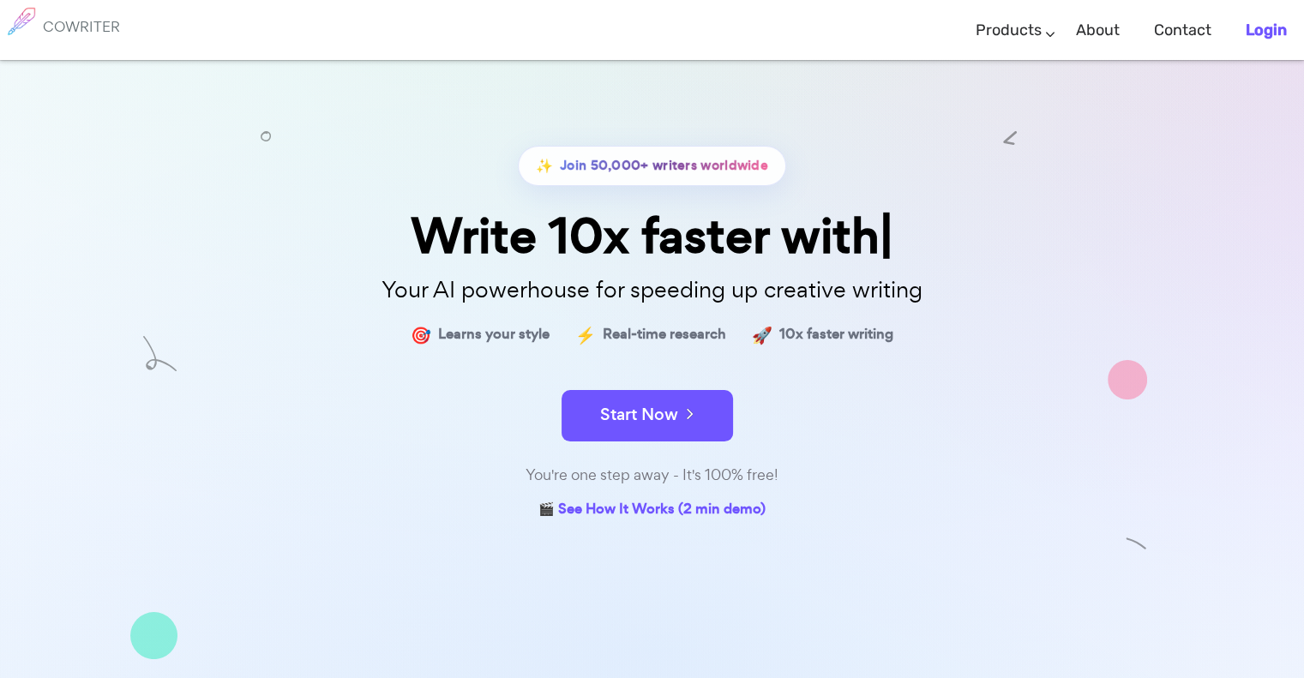
click at [1272, 38] on b "Login" at bounding box center [1265, 30] width 41 height 19
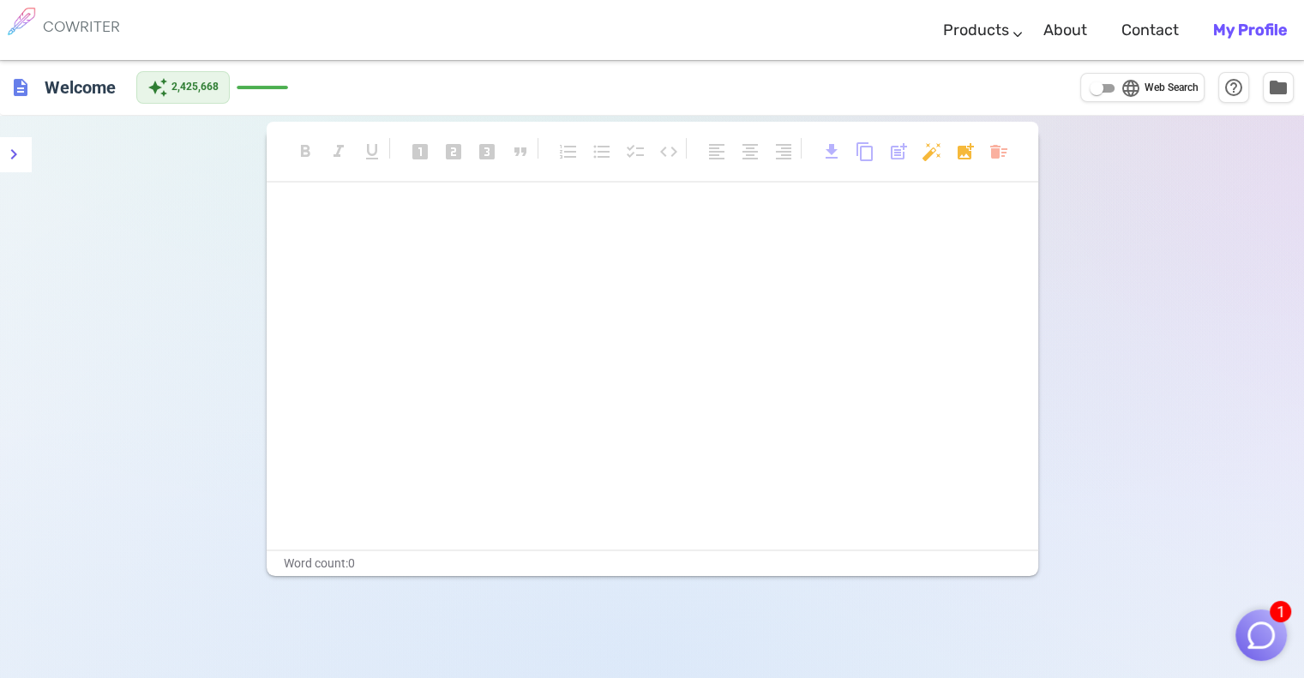
click at [1271, 631] on img "button" at bounding box center [1260, 635] width 33 height 33
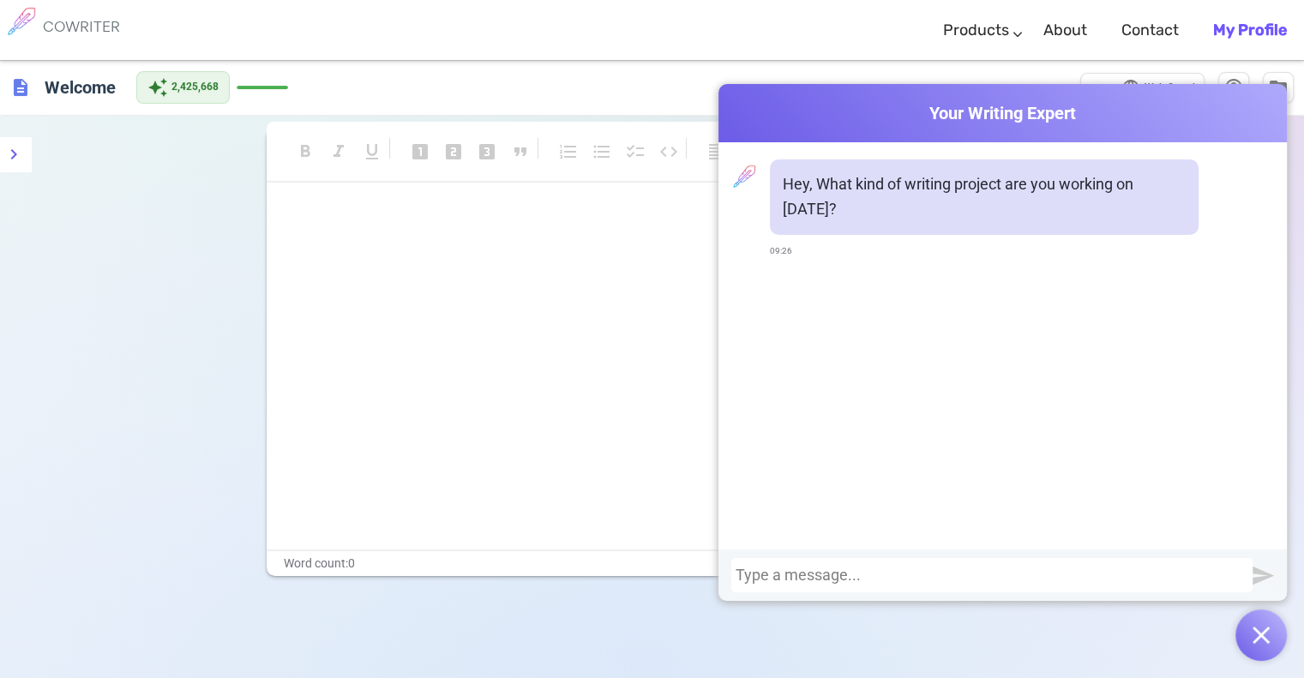
click at [1028, 574] on div at bounding box center [991, 575] width 513 height 17
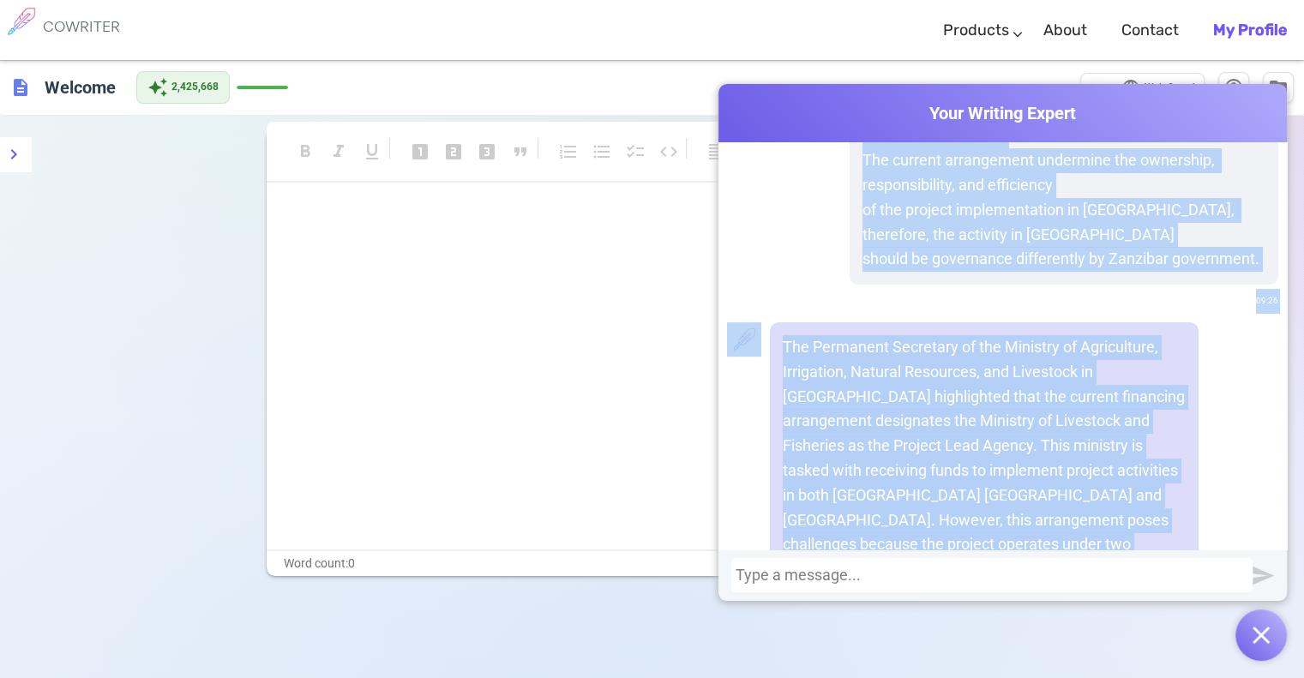
scroll to position [399, 0]
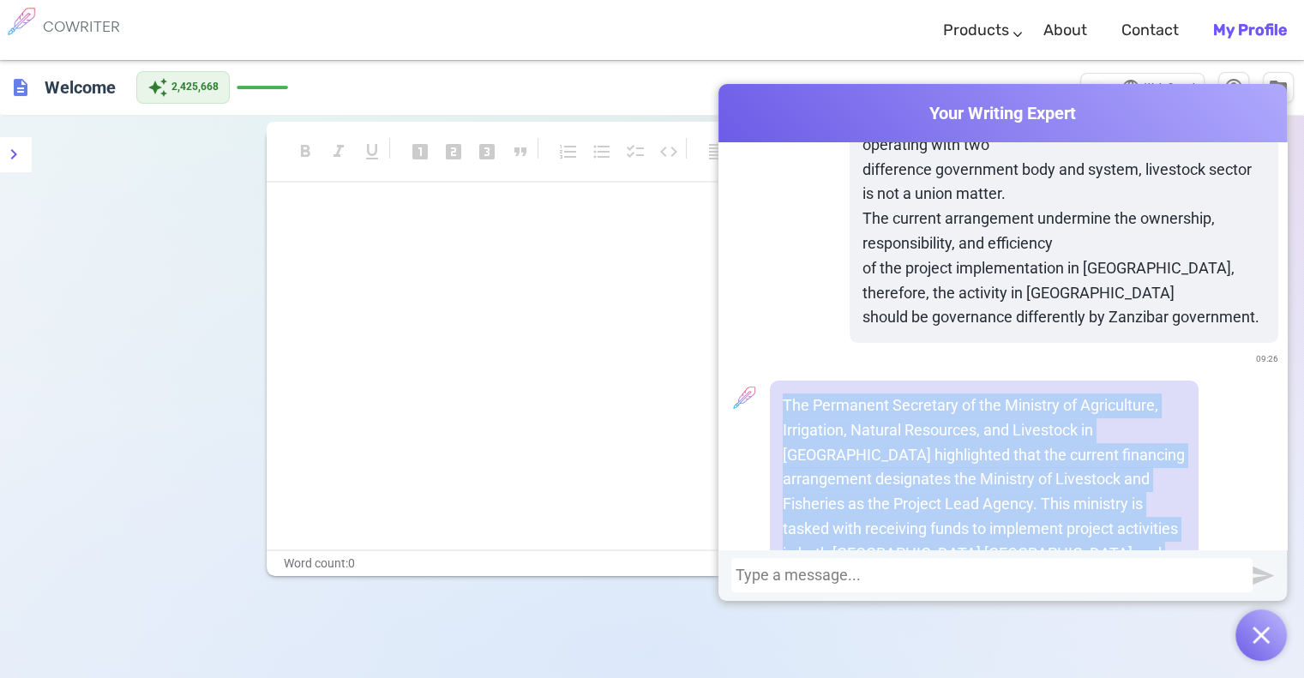
drag, startPoint x: 854, startPoint y: 440, endPoint x: 776, endPoint y: 376, distance: 99.9
click at [782, 393] on p "The Permanent Secretary of the Ministry of Agriculture, Irrigation, Natural Res…" at bounding box center [983, 590] width 403 height 395
copy p "The Permanent Secretary of the Ministry of Agriculture, Irrigation, Natural Res…"
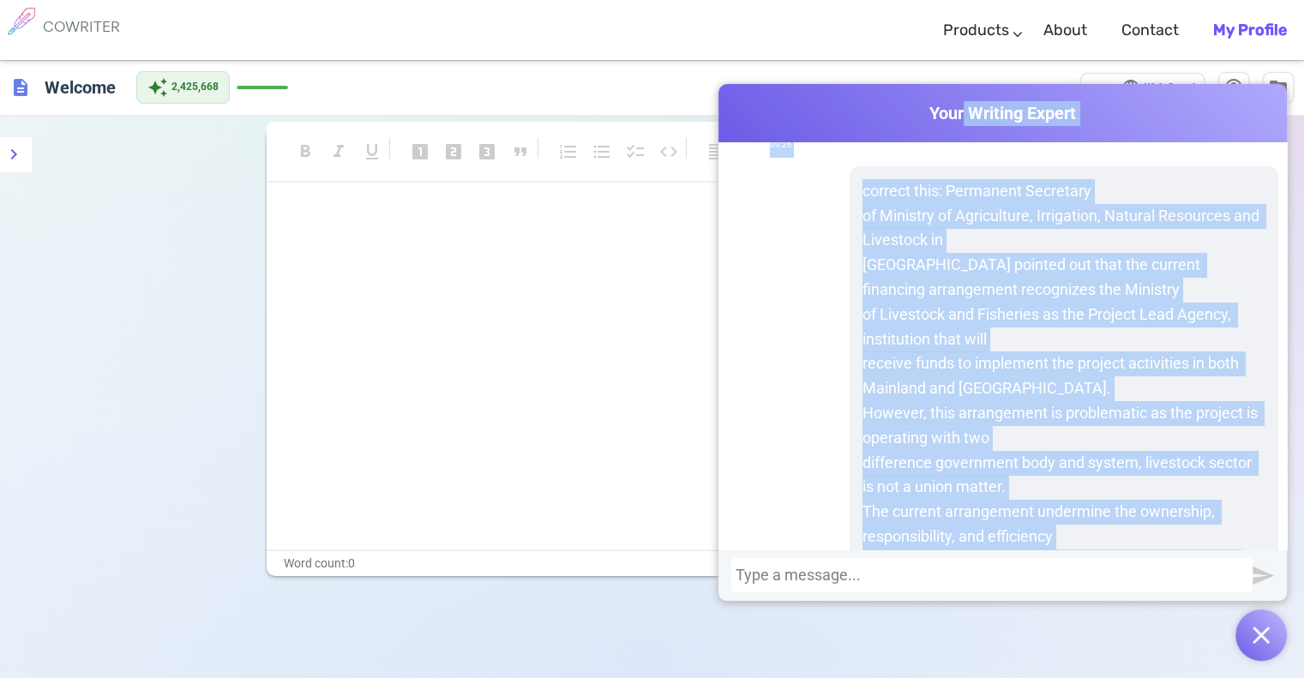
scroll to position [29, 0]
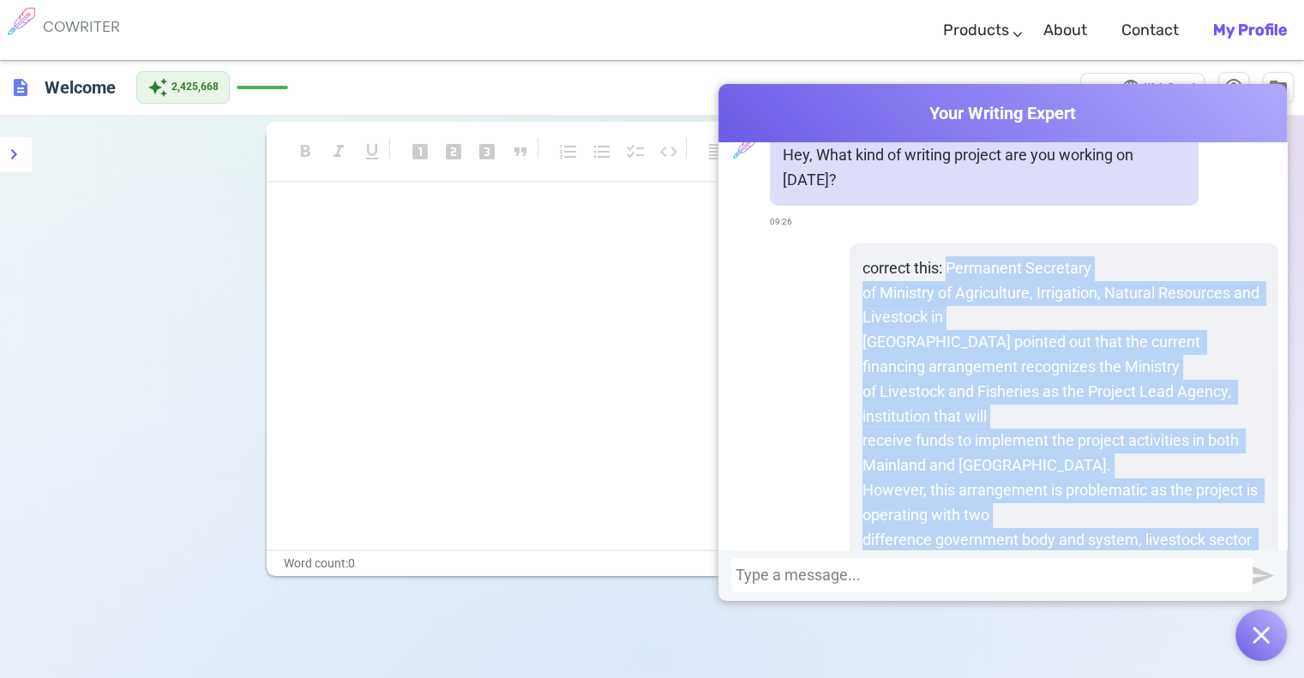
drag, startPoint x: 1249, startPoint y: 297, endPoint x: 933, endPoint y: 237, distance: 321.2
click at [933, 256] on p "correct this: Permanent Secretary of Ministry of Agriculture, Irrigation, Natur…" at bounding box center [1063, 478] width 403 height 444
copy p "Permanent Secretary of Ministry of Agriculture, Irrigation, Natural Resources a…"
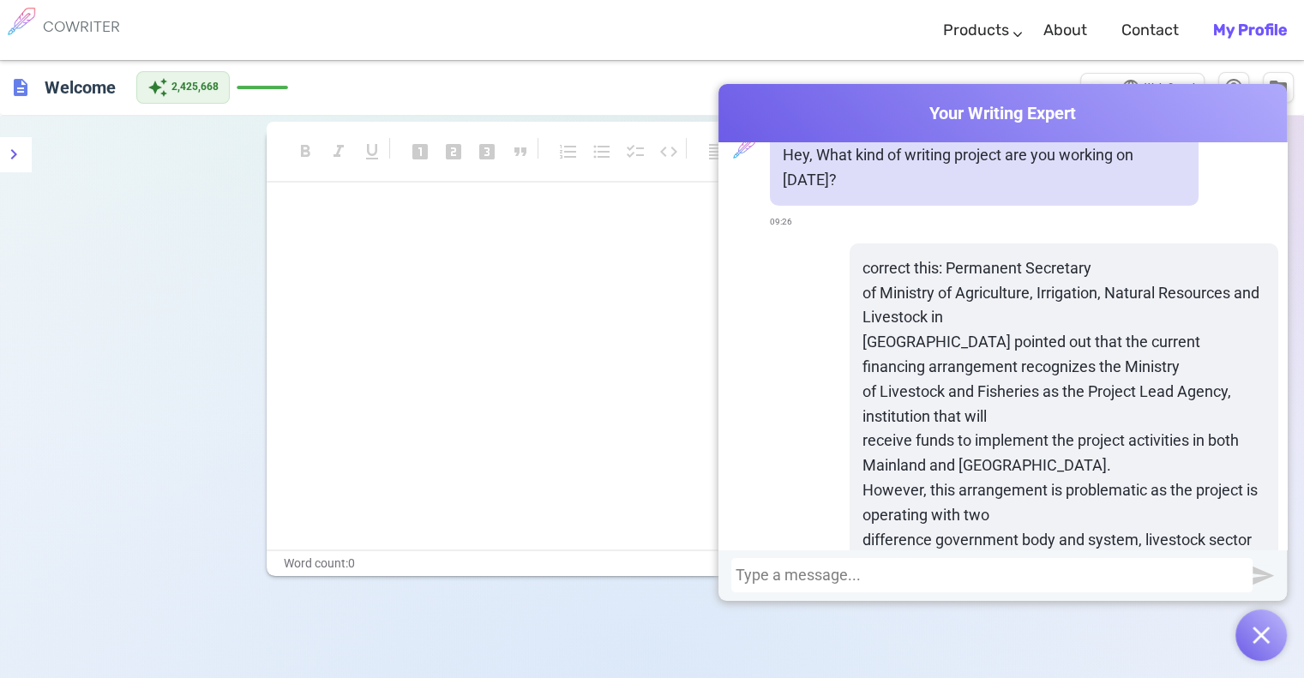
click at [857, 575] on div at bounding box center [991, 575] width 513 height 17
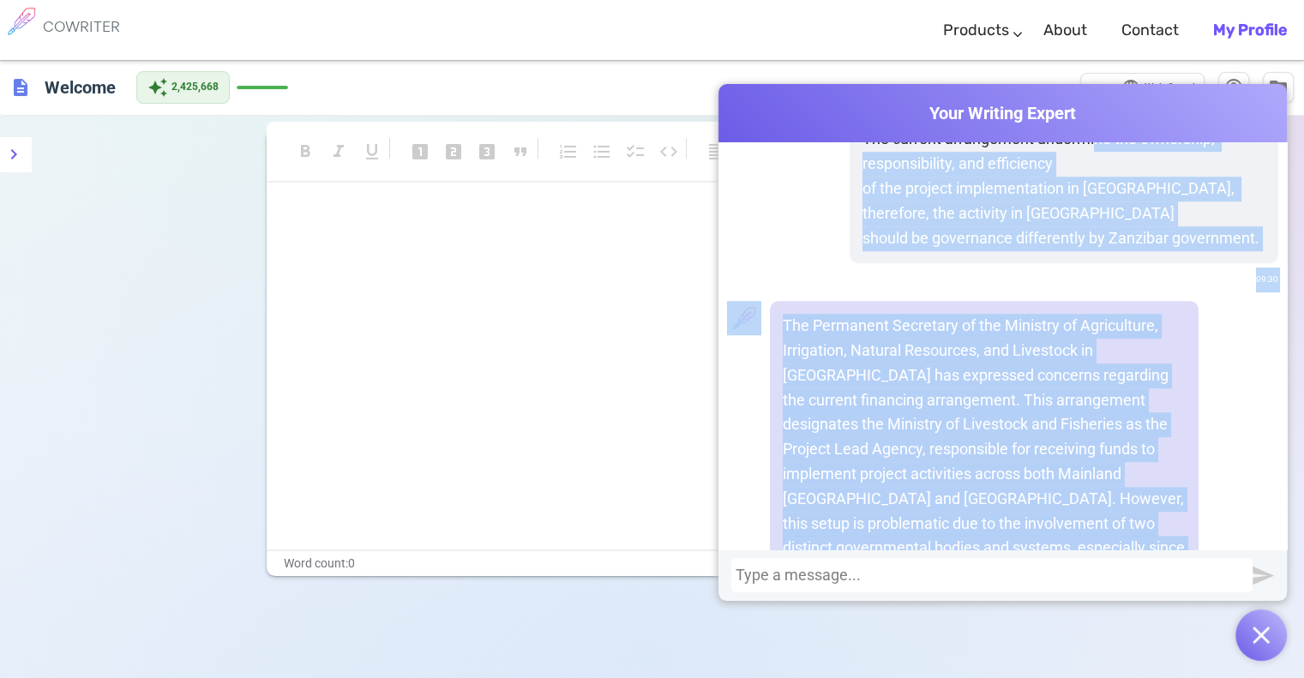
scroll to position [1382, 0]
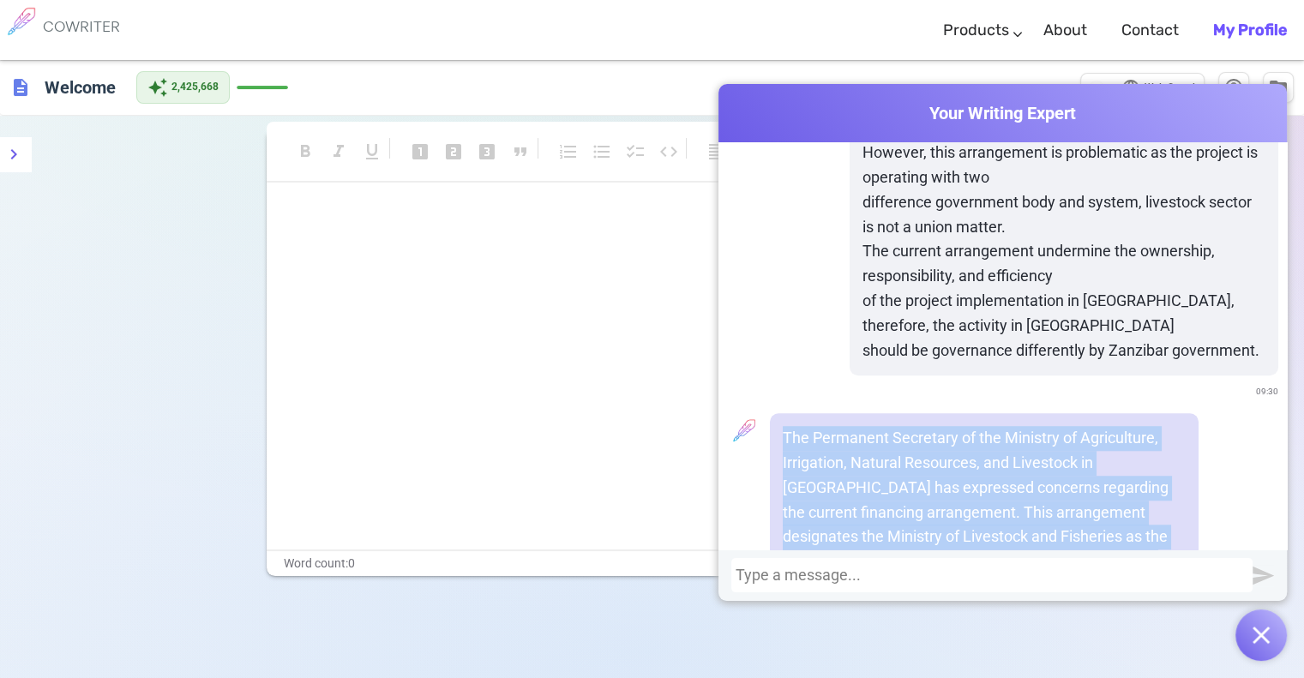
drag, startPoint x: 1056, startPoint y: 439, endPoint x: 770, endPoint y: 399, distance: 288.2
click at [770, 413] on div "The Permanent Secretary of the Ministry of Agriculture, Irrigation, Natural Res…" at bounding box center [984, 660] width 429 height 495
copy p "The Permanent Secretary of the Ministry of Agriculture, Irrigation, Natural Res…"
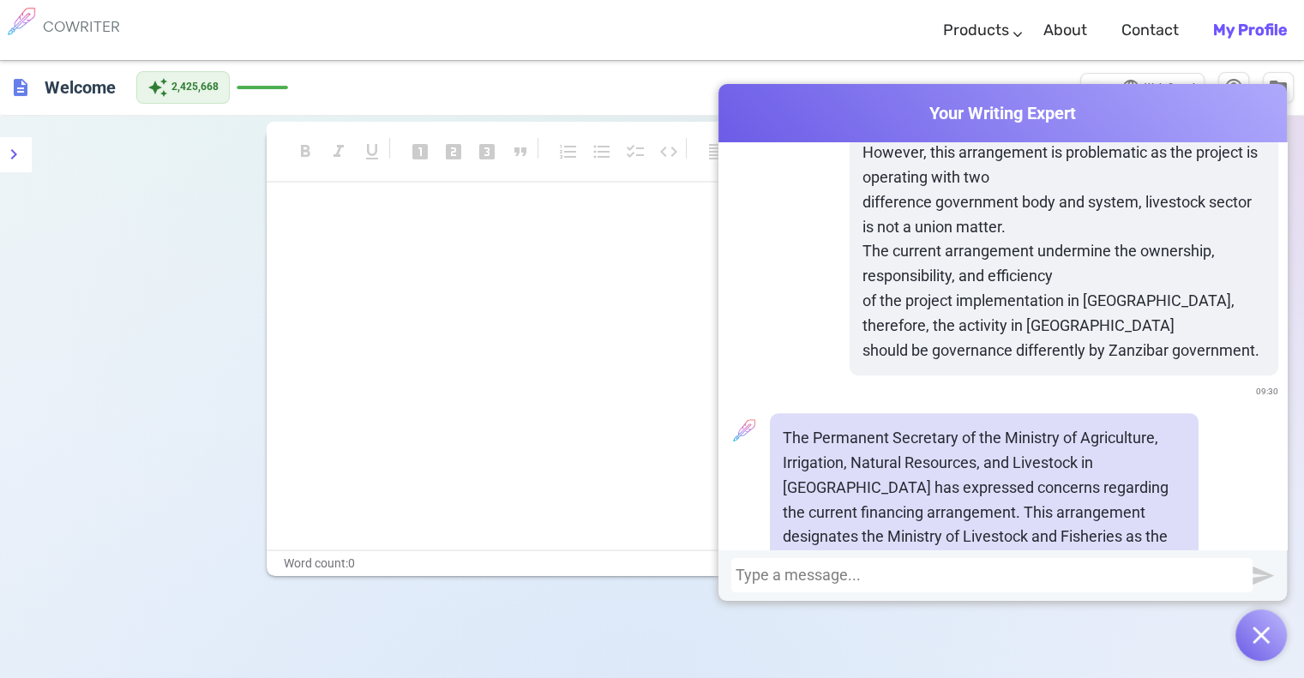
click at [893, 572] on div at bounding box center [991, 575] width 513 height 17
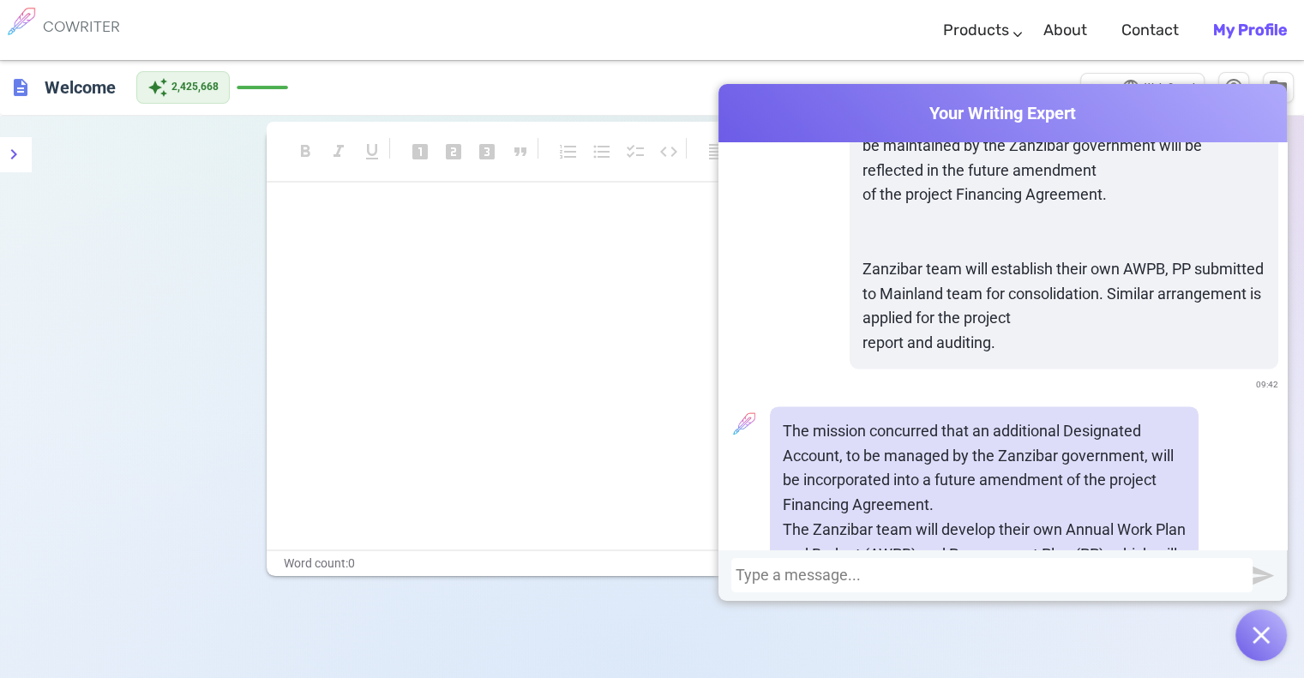
scroll to position [2397, 0]
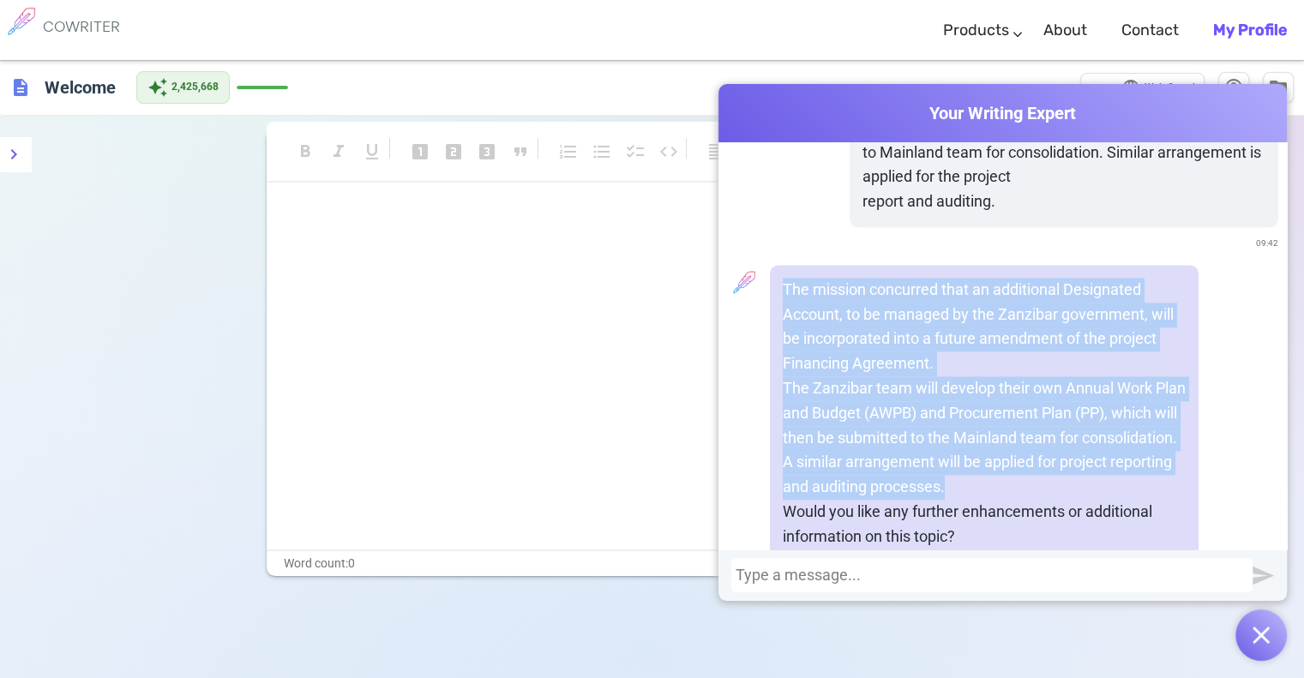
drag, startPoint x: 1058, startPoint y: 438, endPoint x: 770, endPoint y: 238, distance: 350.4
click at [770, 265] on div "The mission concurred that an additional Designated Account, to be managed by t…" at bounding box center [984, 413] width 429 height 297
copy div "The mission concurred that an additional Designated Account, to be managed by t…"
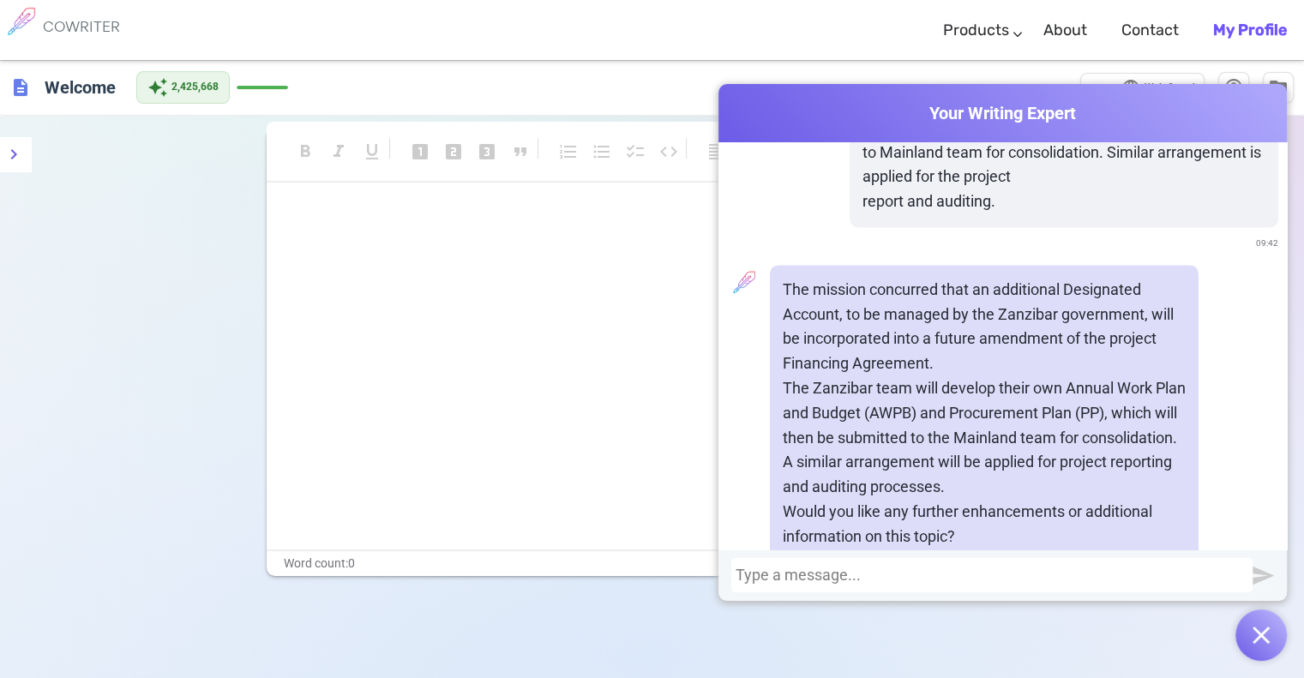
click at [813, 579] on div at bounding box center [991, 575] width 513 height 17
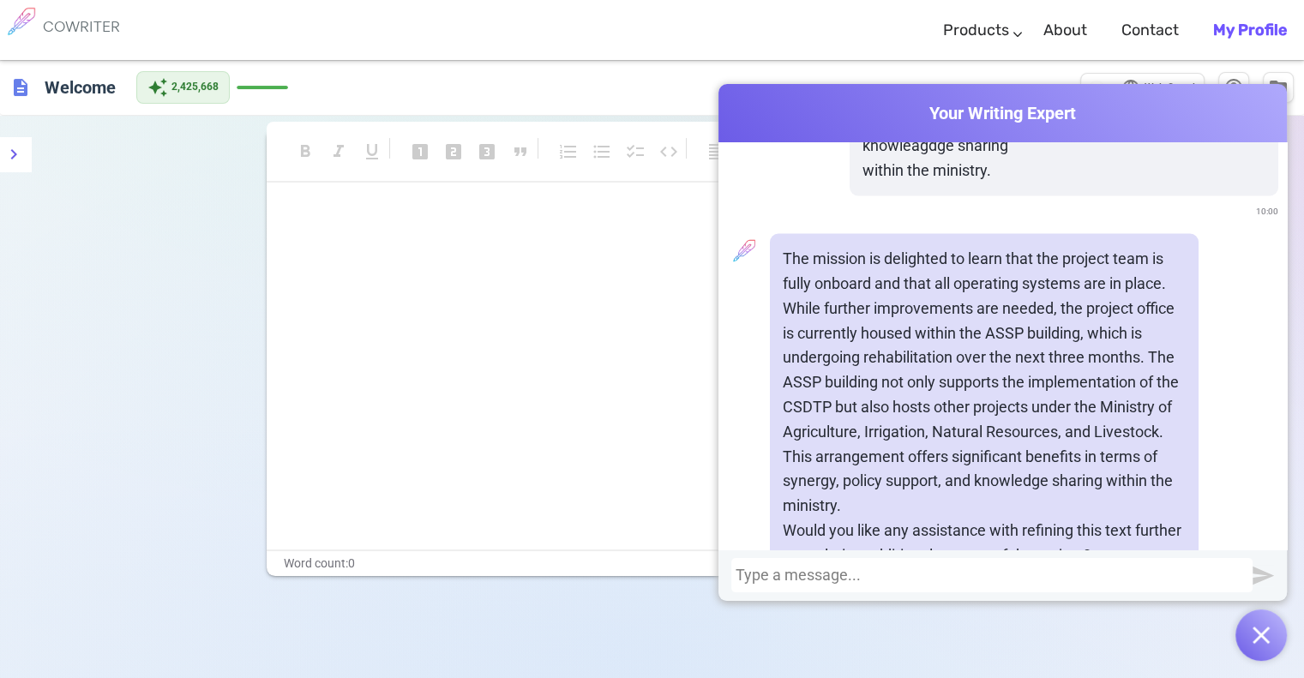
scroll to position [3191, 0]
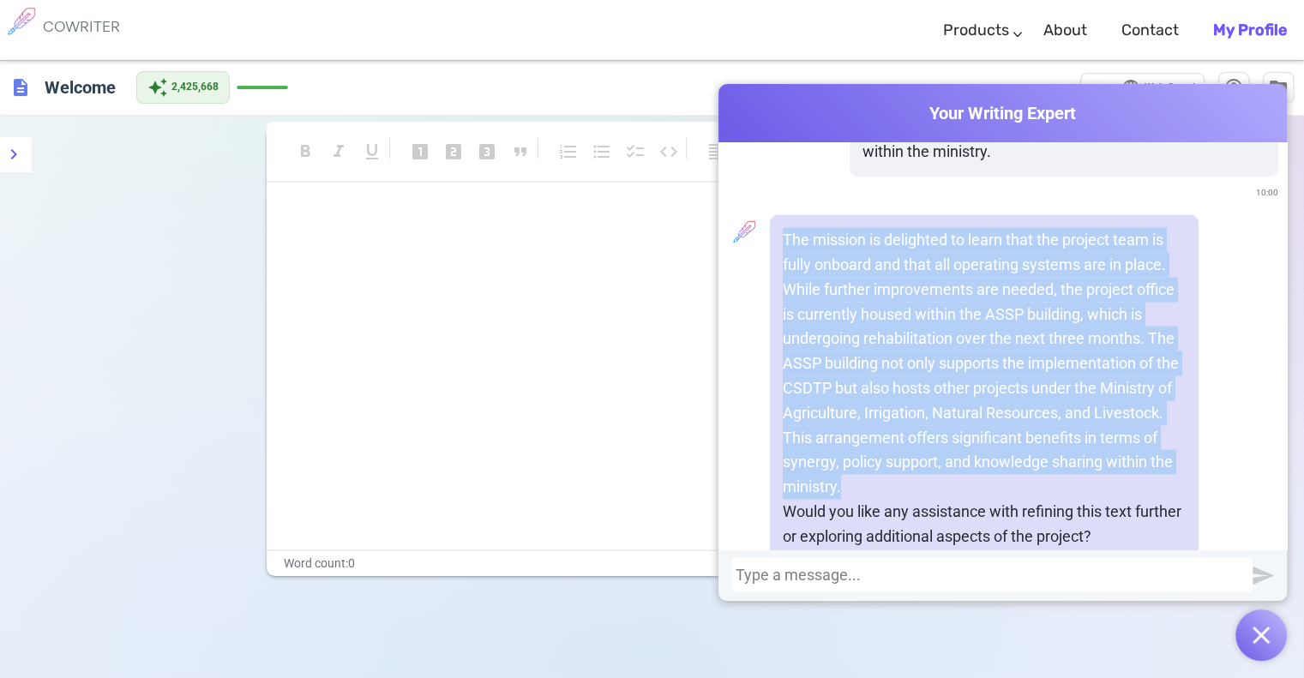
drag, startPoint x: 840, startPoint y: 435, endPoint x: 768, endPoint y: 178, distance: 267.0
click at [770, 214] on div "The mission is delighted to learn that the project team is fully onboard and th…" at bounding box center [984, 387] width 429 height 346
copy p "The mission is delighted to learn that the project team is fully onboard and th…"
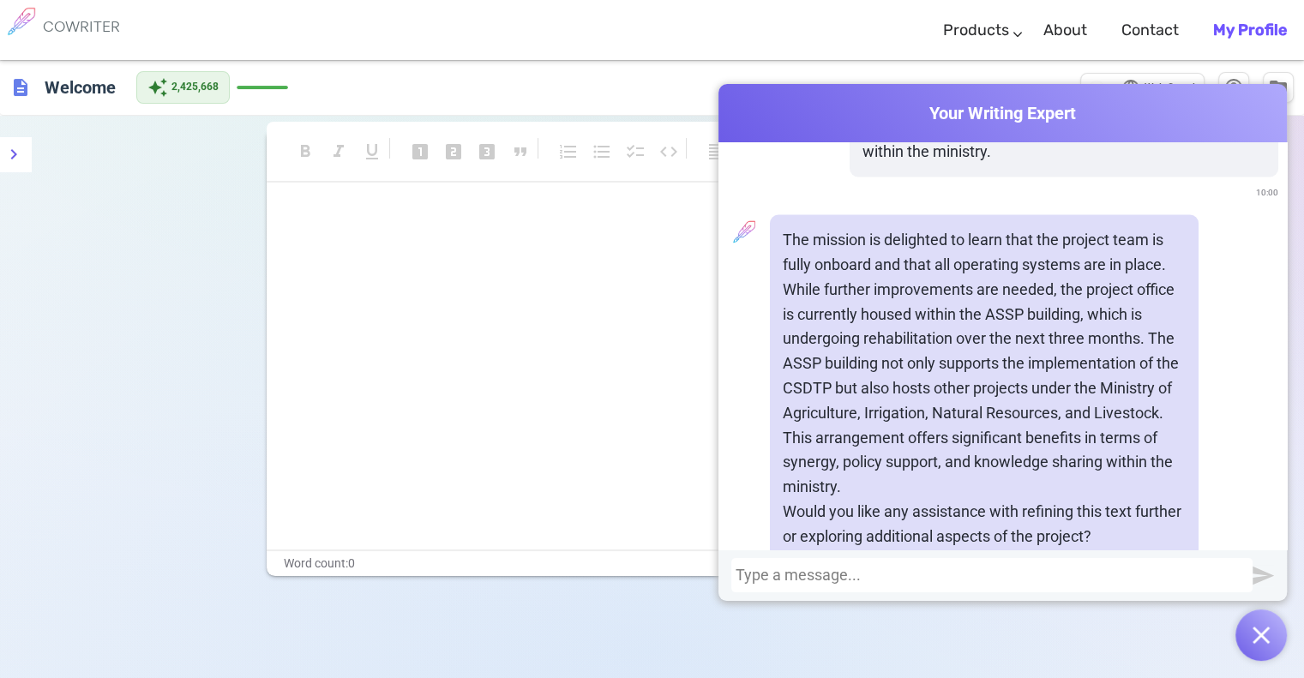
click at [852, 573] on div at bounding box center [991, 575] width 513 height 17
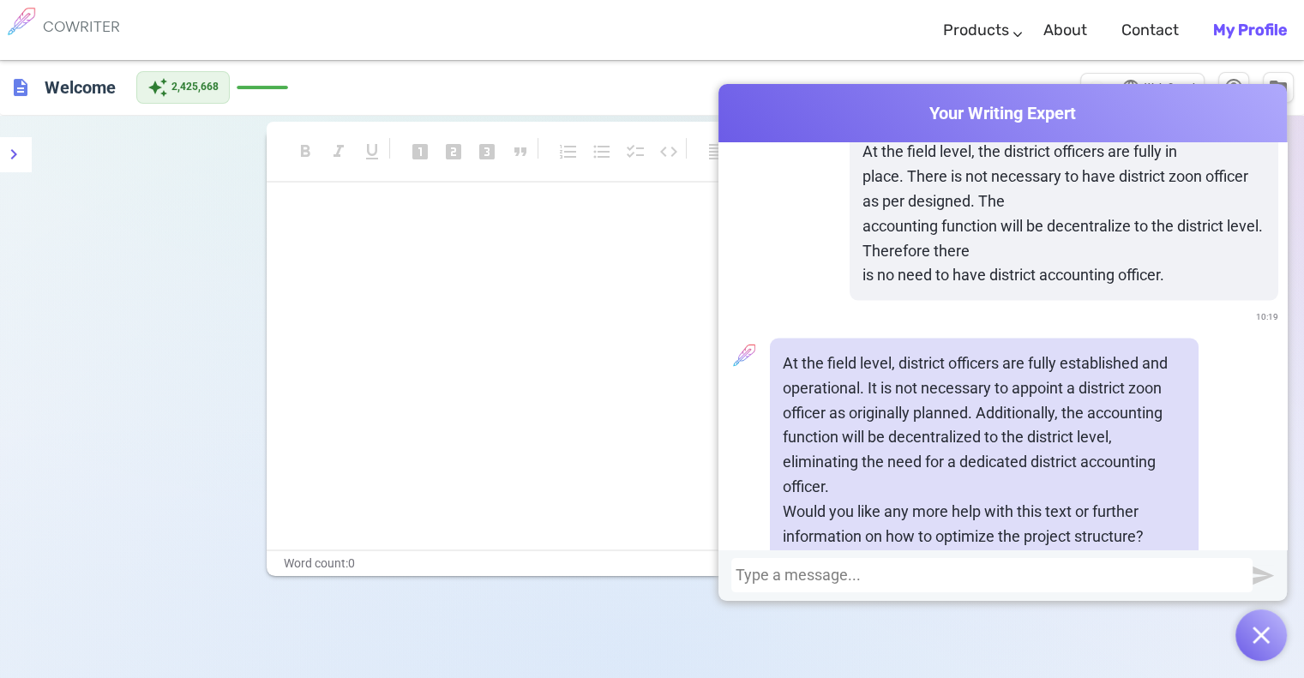
scroll to position [3663, 0]
click at [830, 574] on div at bounding box center [991, 575] width 513 height 17
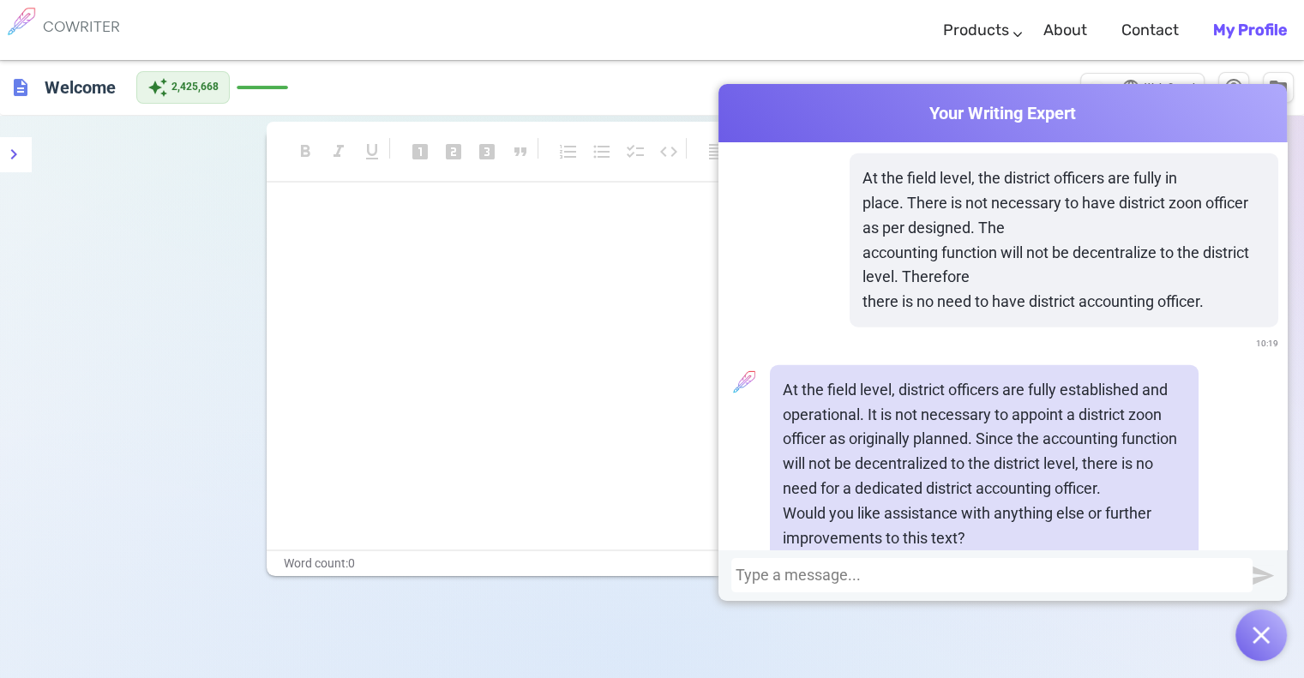
scroll to position [4110, 0]
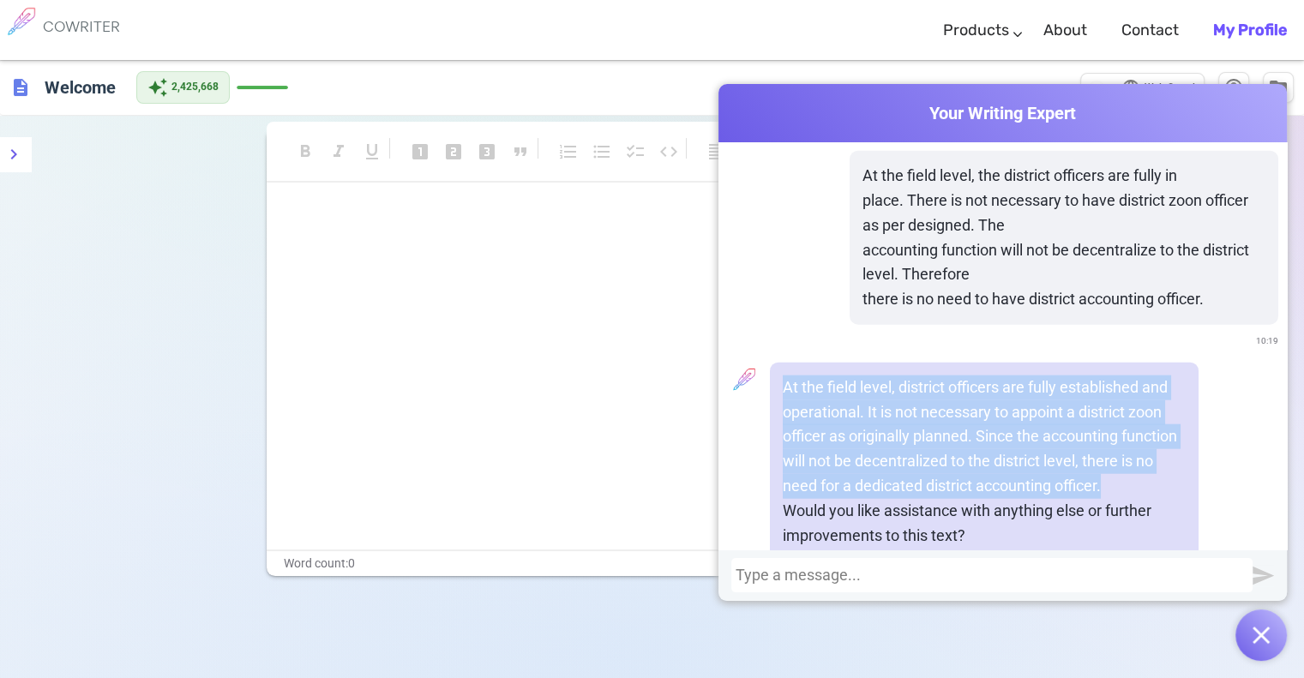
drag, startPoint x: 1104, startPoint y: 433, endPoint x: 772, endPoint y: 342, distance: 343.9
click at [772, 363] on div "At the field level, district officers are fully established and operational. It…" at bounding box center [984, 462] width 429 height 199
copy p "At the field level, district officers are fully established and operational. It…"
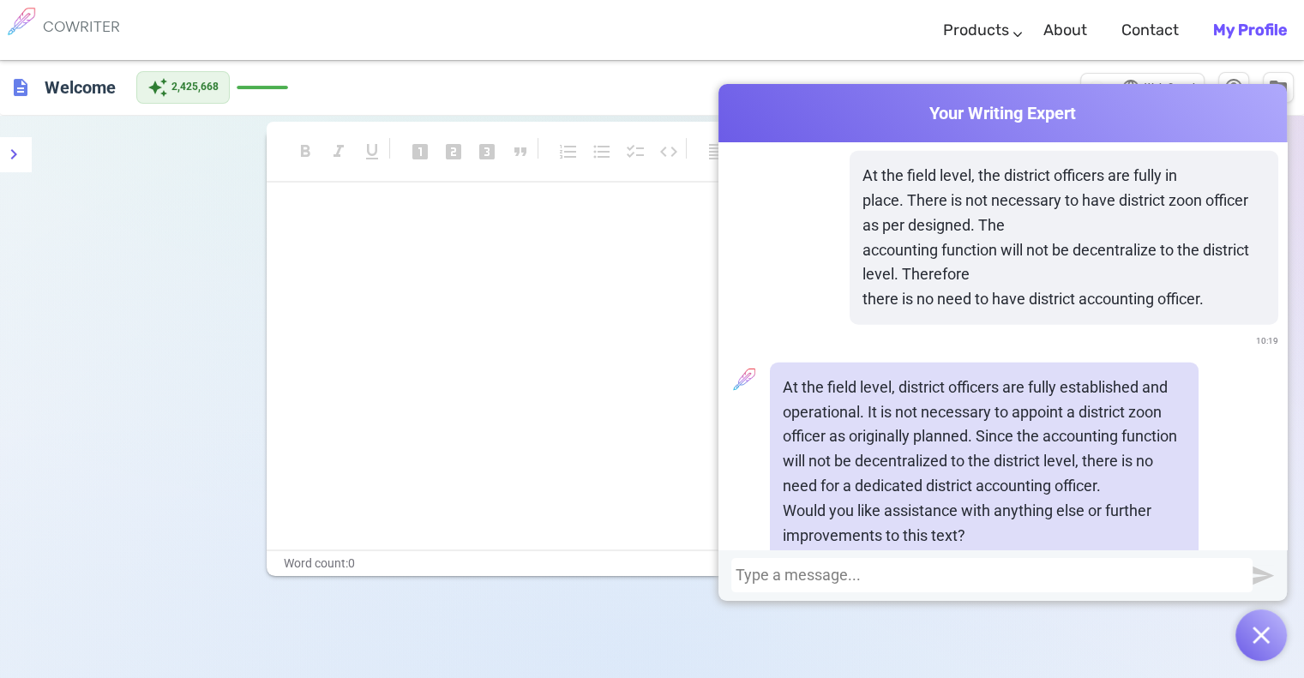
click at [856, 576] on div at bounding box center [991, 575] width 513 height 17
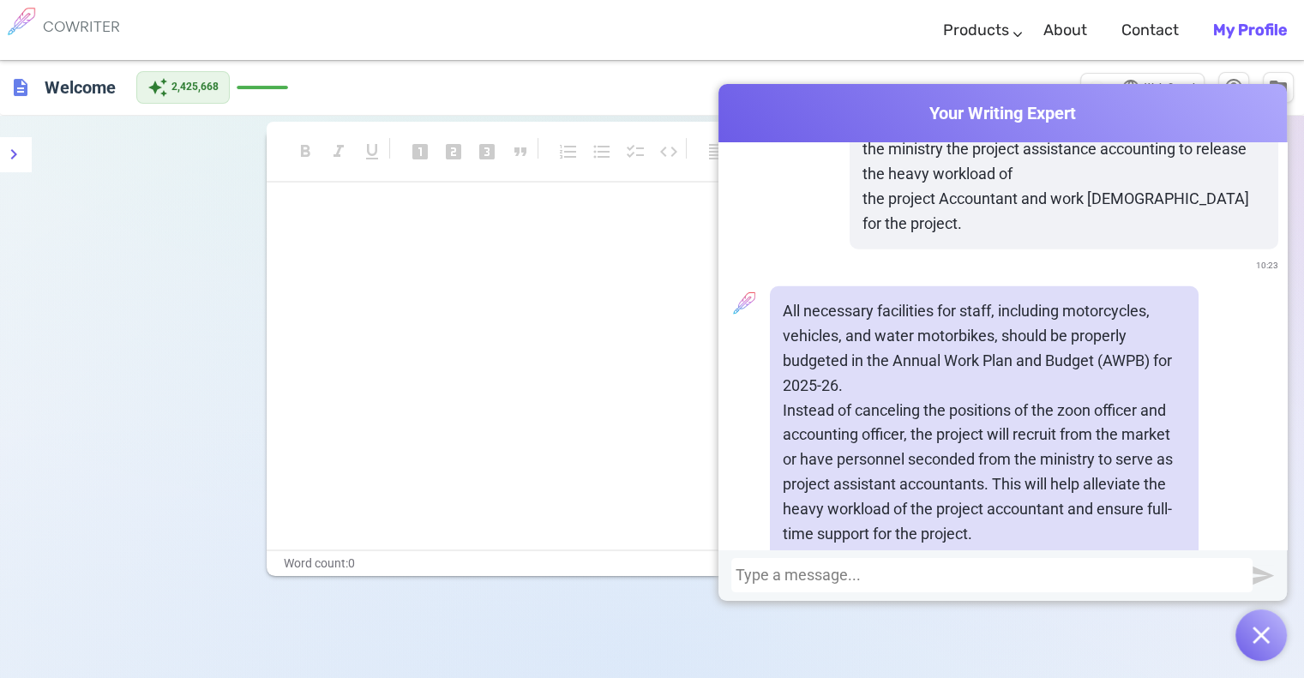
scroll to position [4805, 0]
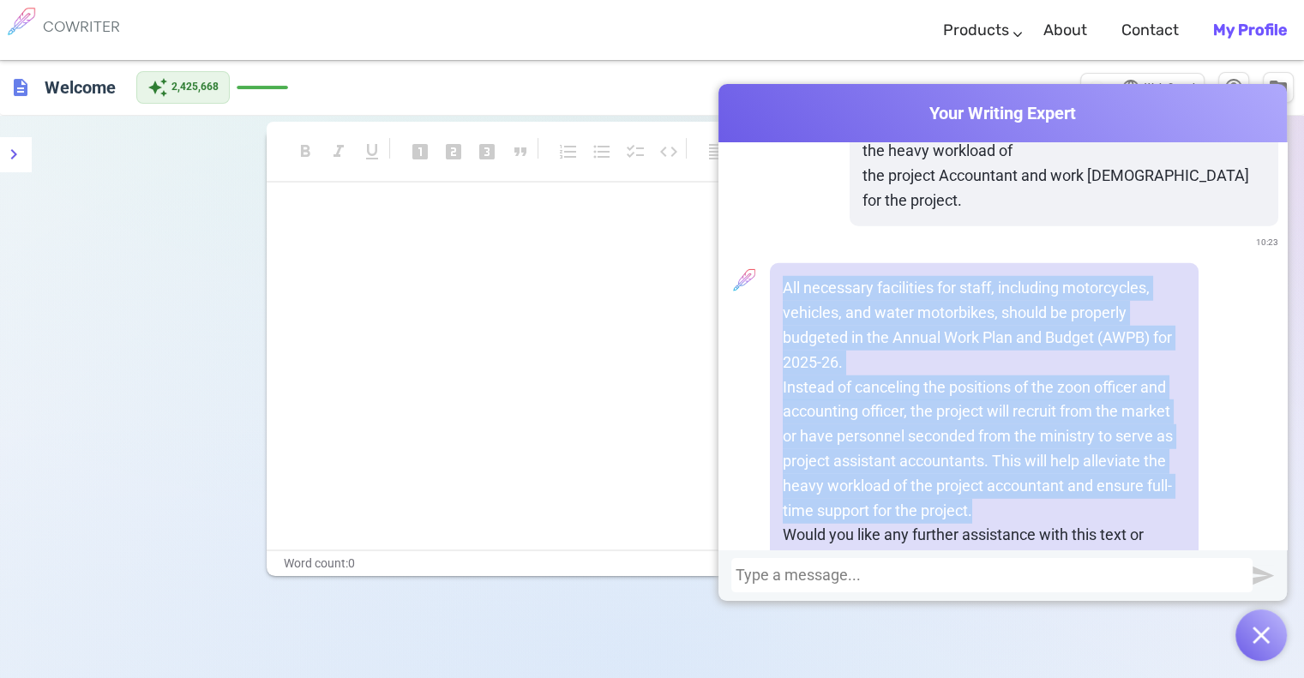
drag, startPoint x: 973, startPoint y: 434, endPoint x: 775, endPoint y: 208, distance: 300.0
click at [775, 263] on div "All necessary facilities for staff, including motorcycles, vehicles, and water …" at bounding box center [984, 424] width 429 height 322
copy div "All necessary facilities for staff, including motorcycles, vehicles, and water …"
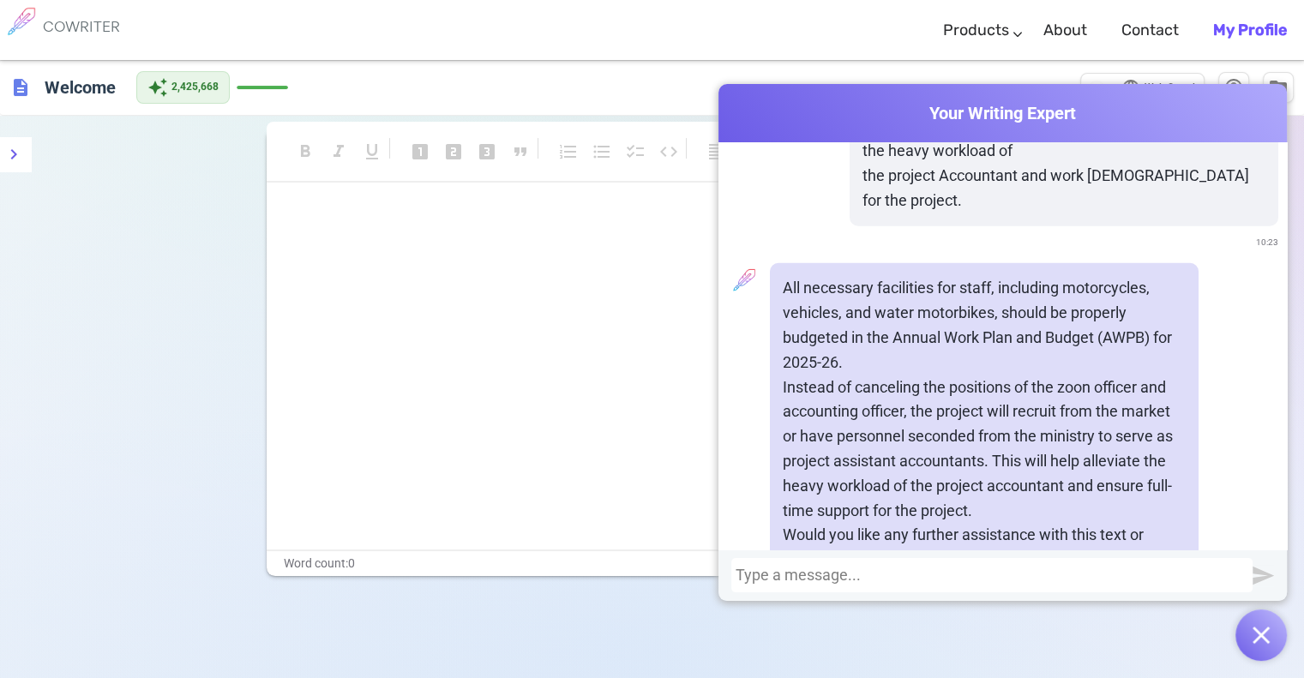
click at [818, 573] on div at bounding box center [991, 575] width 513 height 17
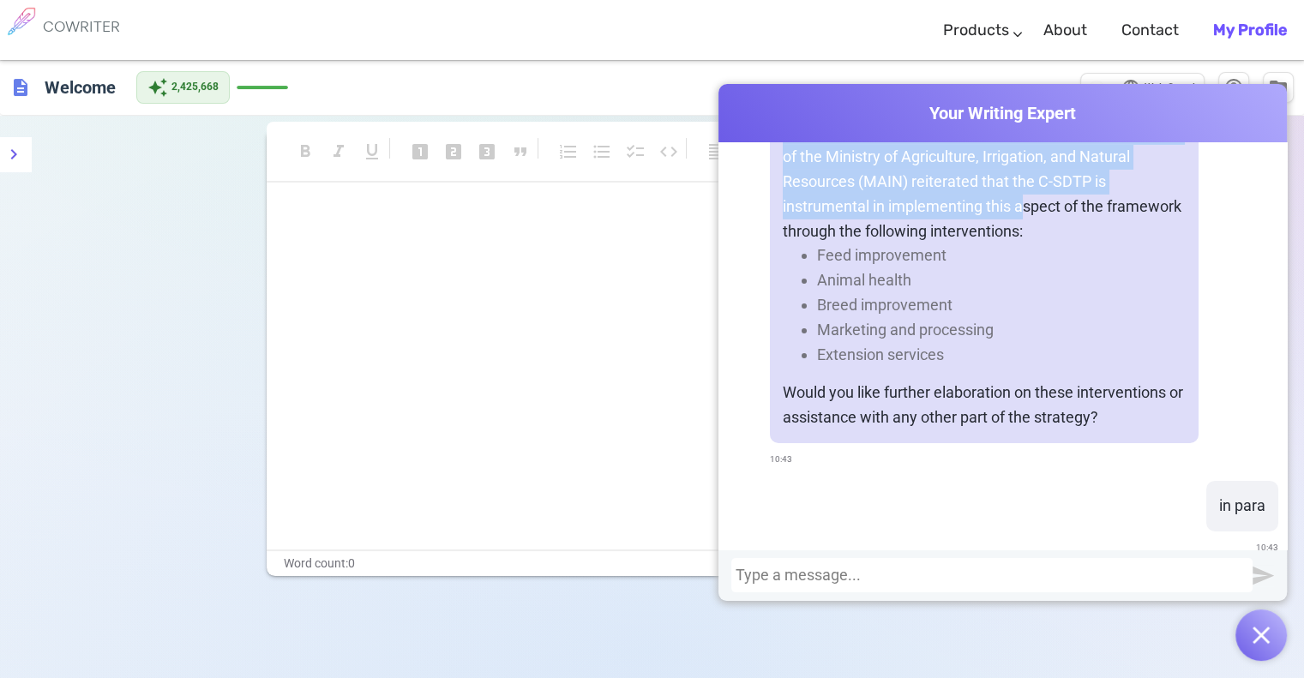
scroll to position [5717, 0]
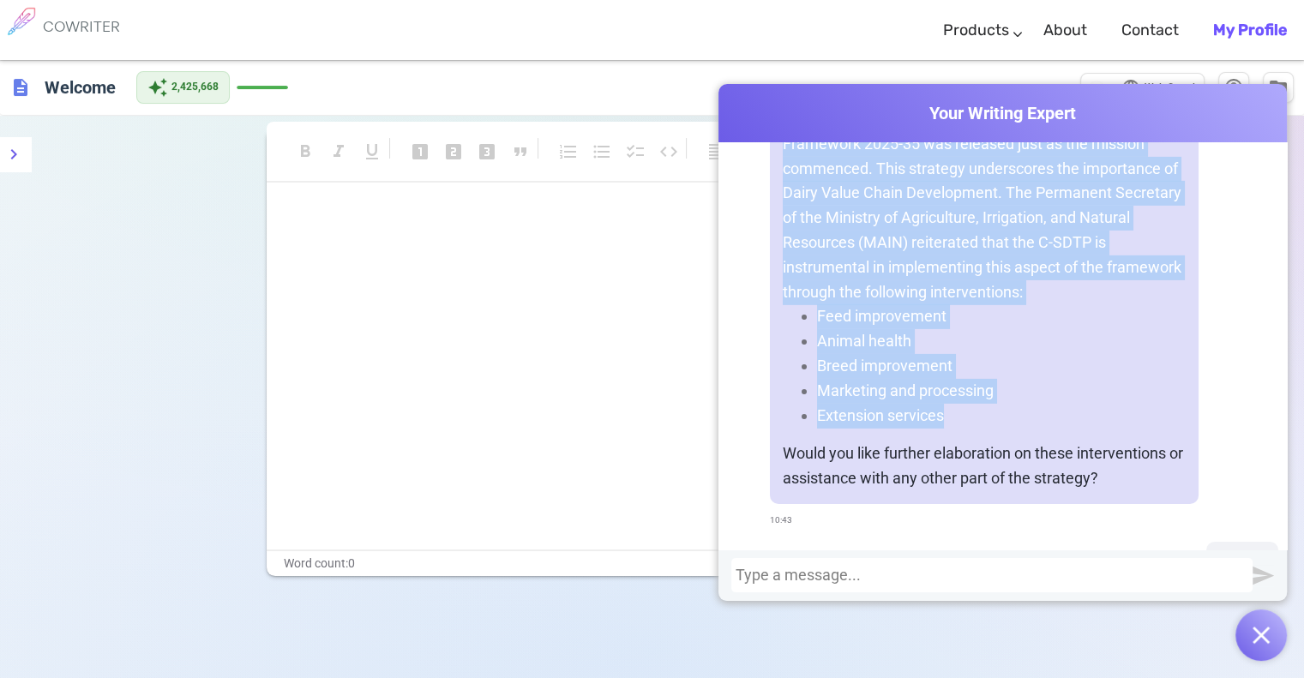
drag, startPoint x: 775, startPoint y: 245, endPoint x: 956, endPoint y: 268, distance: 183.2
click at [1064, 335] on div "The Zanzibar Agriculture Sector Transformation Framework 2025-35 was released j…" at bounding box center [984, 299] width 429 height 410
copy div "The Zanzibar Agriculture Sector Transformation Framework 2025-35 was released j…"
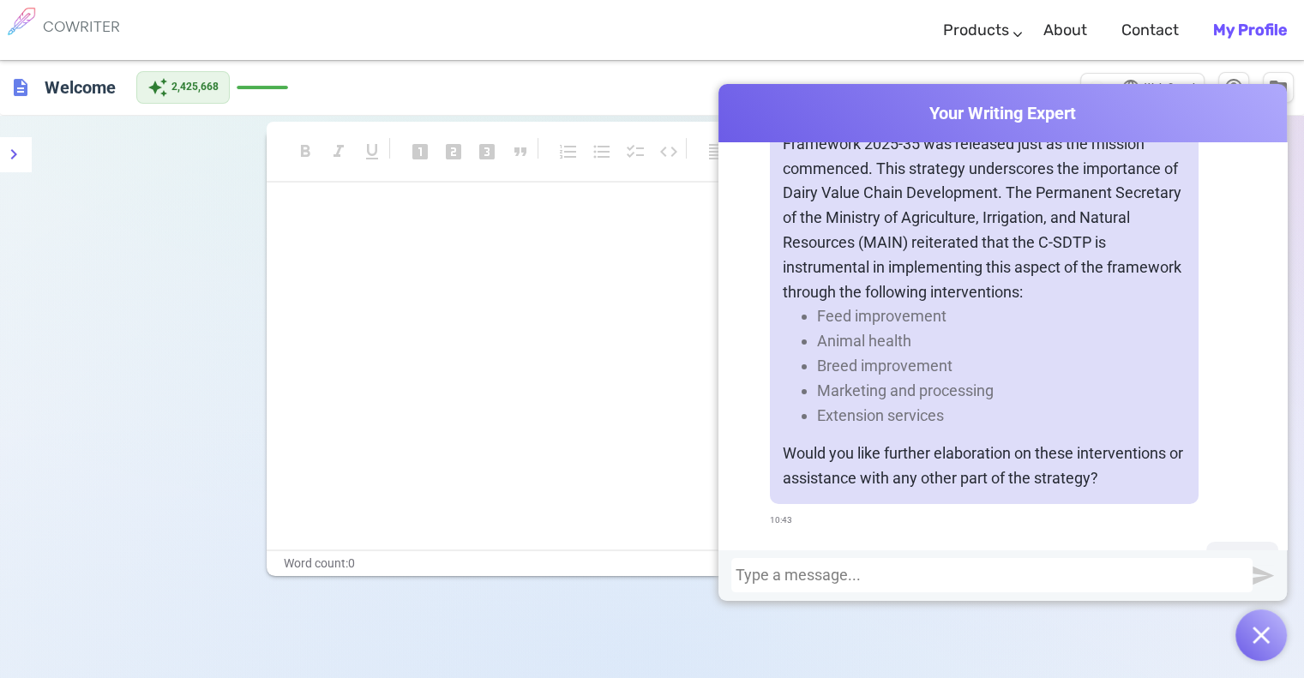
click at [874, 582] on div at bounding box center [991, 575] width 513 height 17
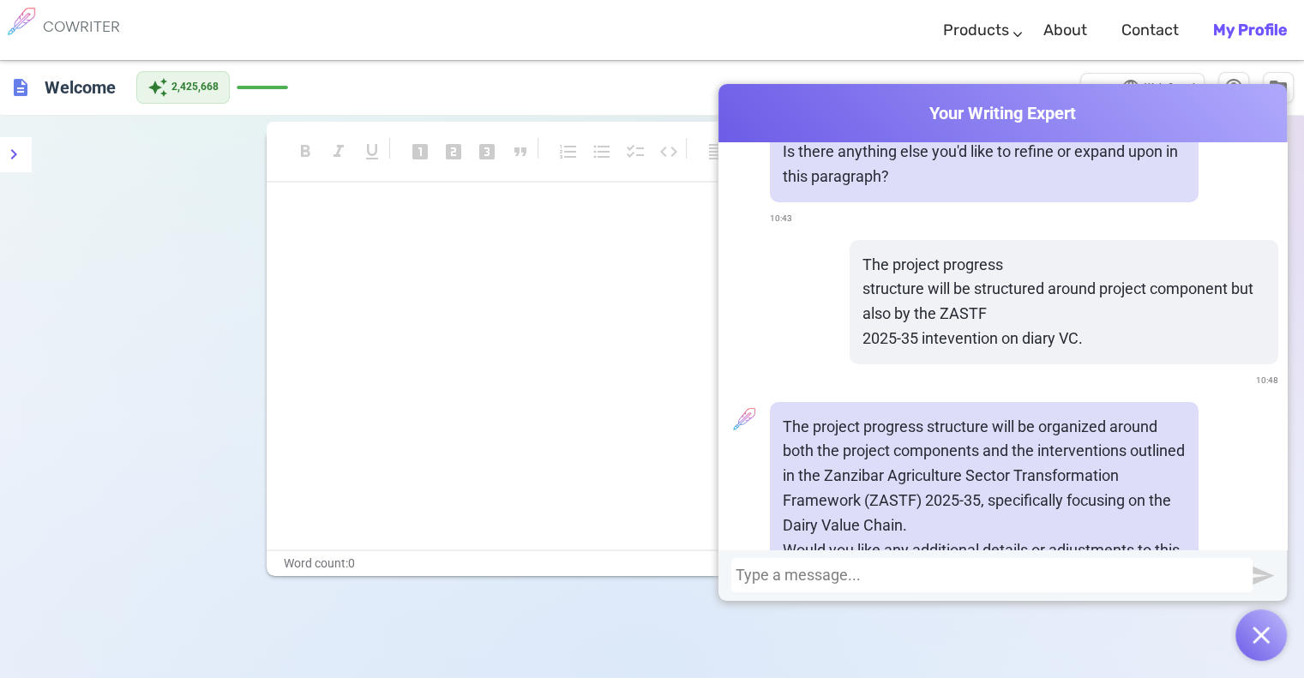
scroll to position [6481, 0]
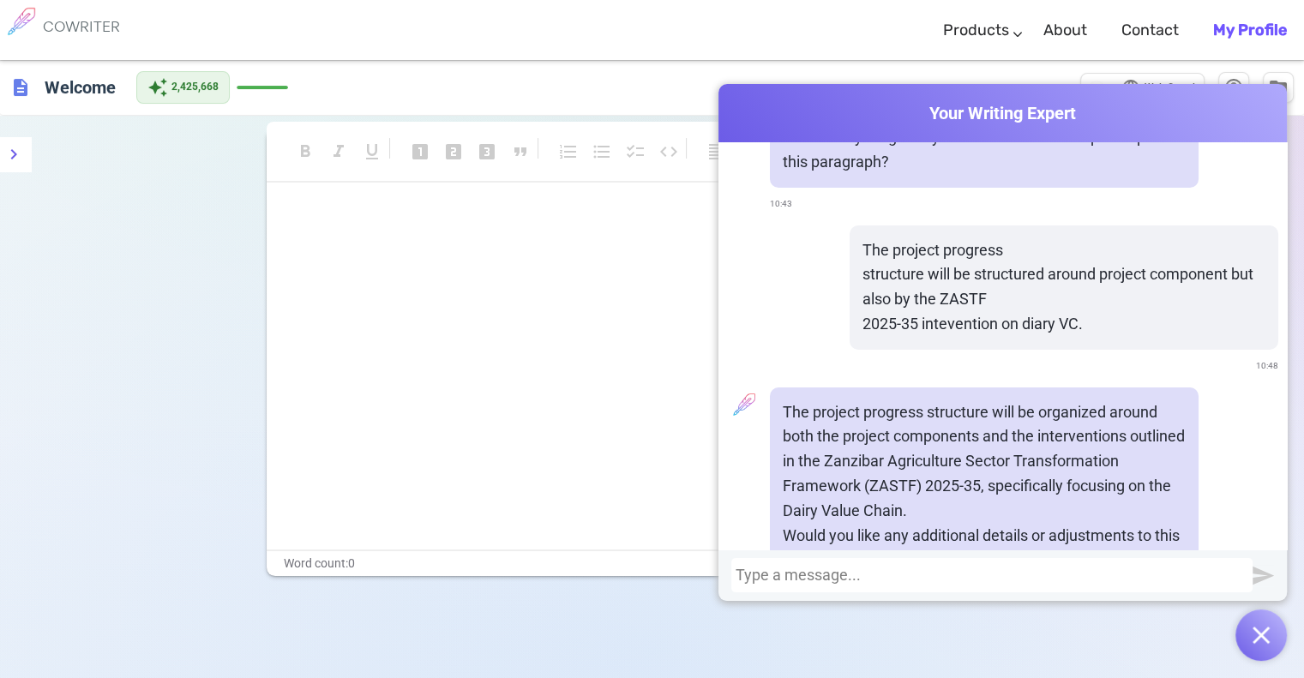
click at [870, 579] on div at bounding box center [991, 575] width 513 height 17
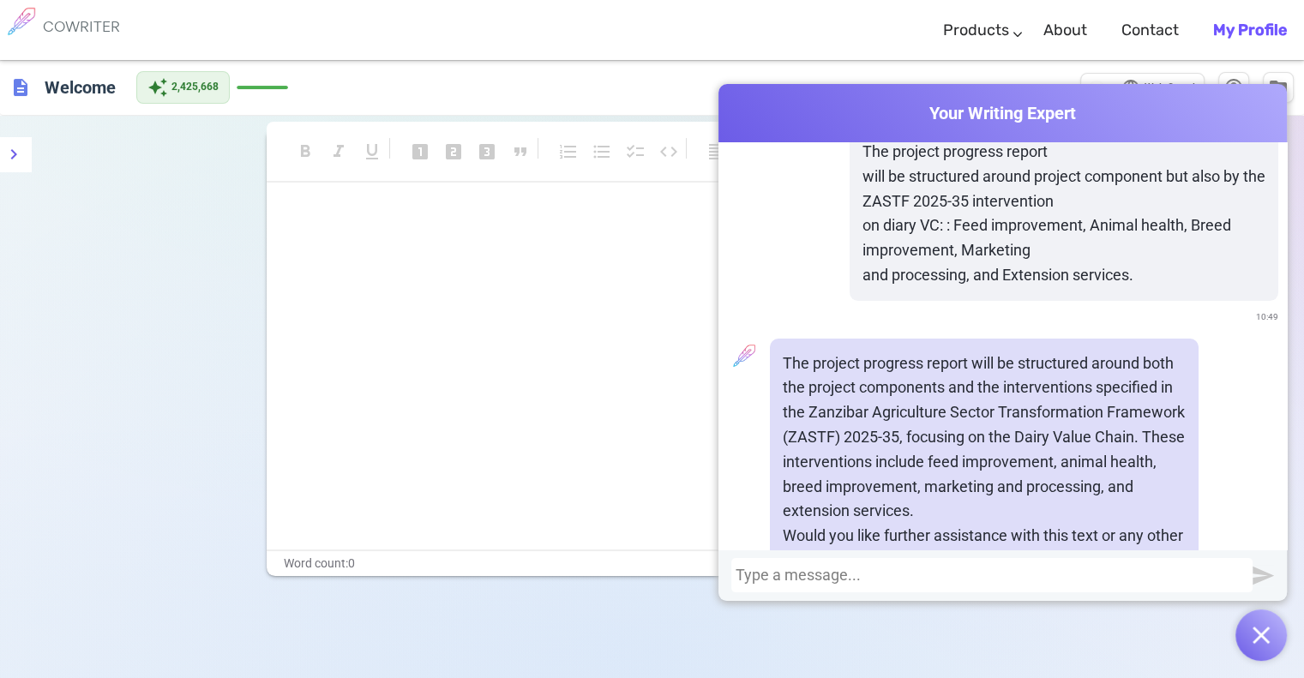
scroll to position [6978, 0]
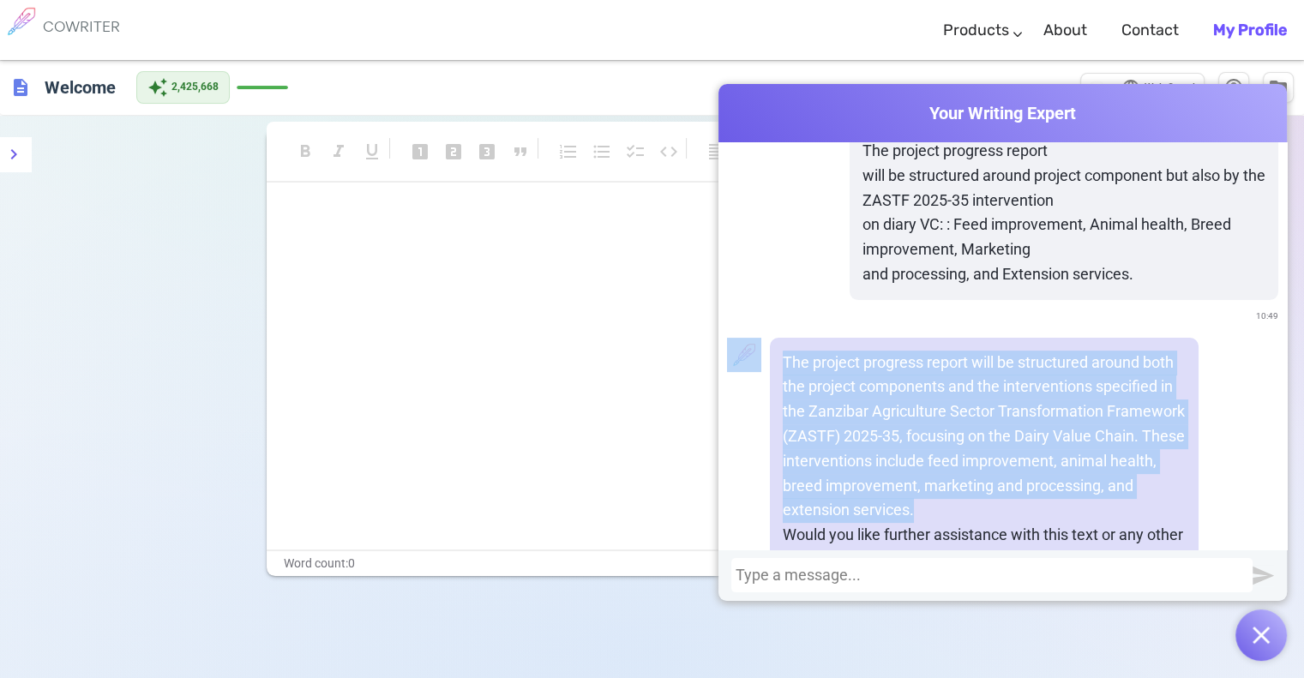
drag, startPoint x: 911, startPoint y: 434, endPoint x: 786, endPoint y: 282, distance: 196.6
click at [758, 338] on div "The project progress report will be structured around both the project componen…" at bounding box center [1002, 476] width 551 height 277
copy div "The project progress report will be structured around both the project componen…"
